Goal: Information Seeking & Learning: Learn about a topic

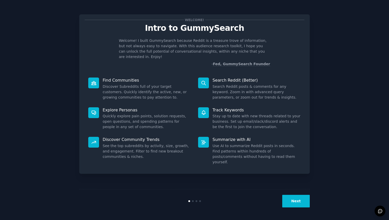
click at [293, 201] on button "Next" at bounding box center [296, 201] width 28 height 13
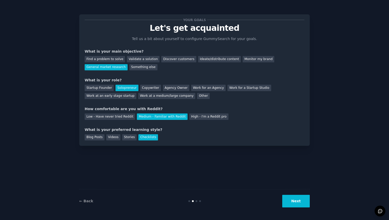
click at [293, 201] on button "Next" at bounding box center [296, 201] width 28 height 13
click at [293, 201] on div "Next" at bounding box center [271, 201] width 77 height 13
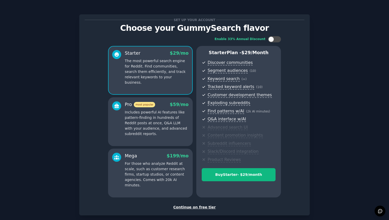
click at [201, 208] on div "Continue on free tier" at bounding box center [195, 207] width 220 height 5
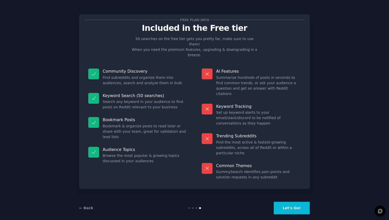
click at [282, 203] on button "Let's Go!" at bounding box center [292, 208] width 36 height 13
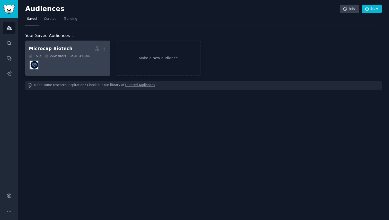
click at [81, 62] on dd at bounding box center [68, 65] width 78 height 14
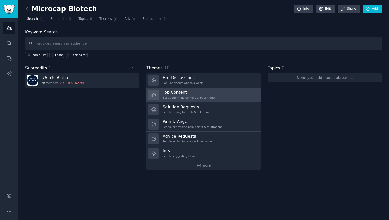
click at [197, 99] on div "Best-performing content of past month" at bounding box center [189, 98] width 53 height 4
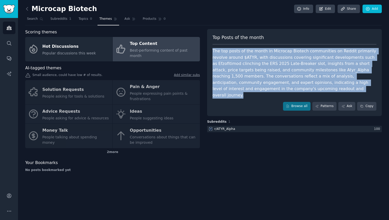
drag, startPoint x: 264, startPoint y: 92, endPoint x: 212, endPoint y: 48, distance: 68.1
click at [212, 48] on div "Top Posts of the month The top posts of the month in Microcap Biotech communiti…" at bounding box center [294, 72] width 175 height 87
copy div "The top posts of the month in Microcap Biotech communities on Reddit primarily …"
click at [296, 102] on link "Browse all" at bounding box center [297, 106] width 28 height 9
